Goal: Navigation & Orientation: Understand site structure

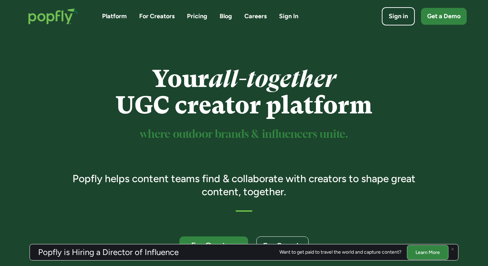
click at [166, 14] on link "For Creators" at bounding box center [156, 16] width 35 height 9
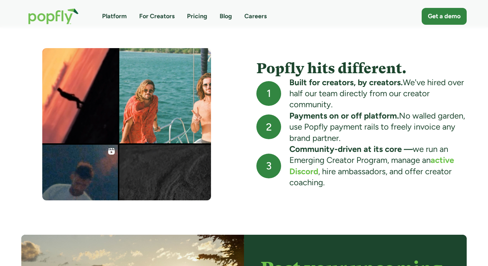
scroll to position [555, 0]
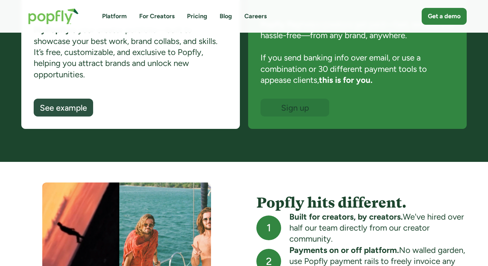
click at [122, 14] on link "Platform" at bounding box center [114, 16] width 25 height 9
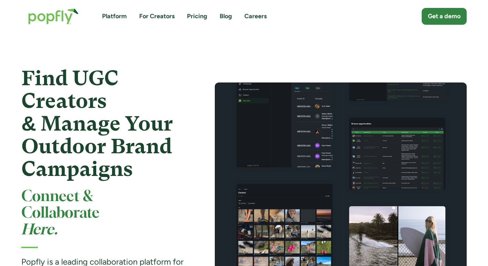
click at [158, 19] on link "For Creators" at bounding box center [156, 16] width 35 height 9
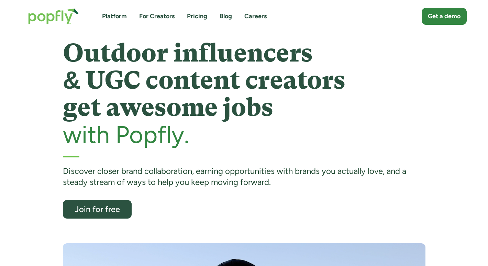
click at [196, 17] on link "Pricing" at bounding box center [197, 16] width 20 height 9
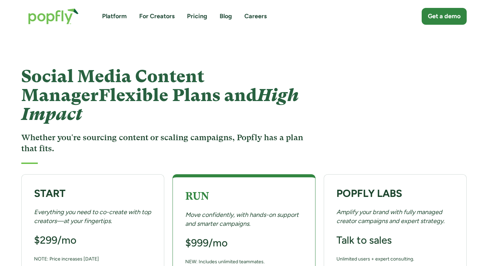
click at [160, 15] on link "For Creators" at bounding box center [156, 16] width 35 height 9
